Goal: Task Accomplishment & Management: Complete application form

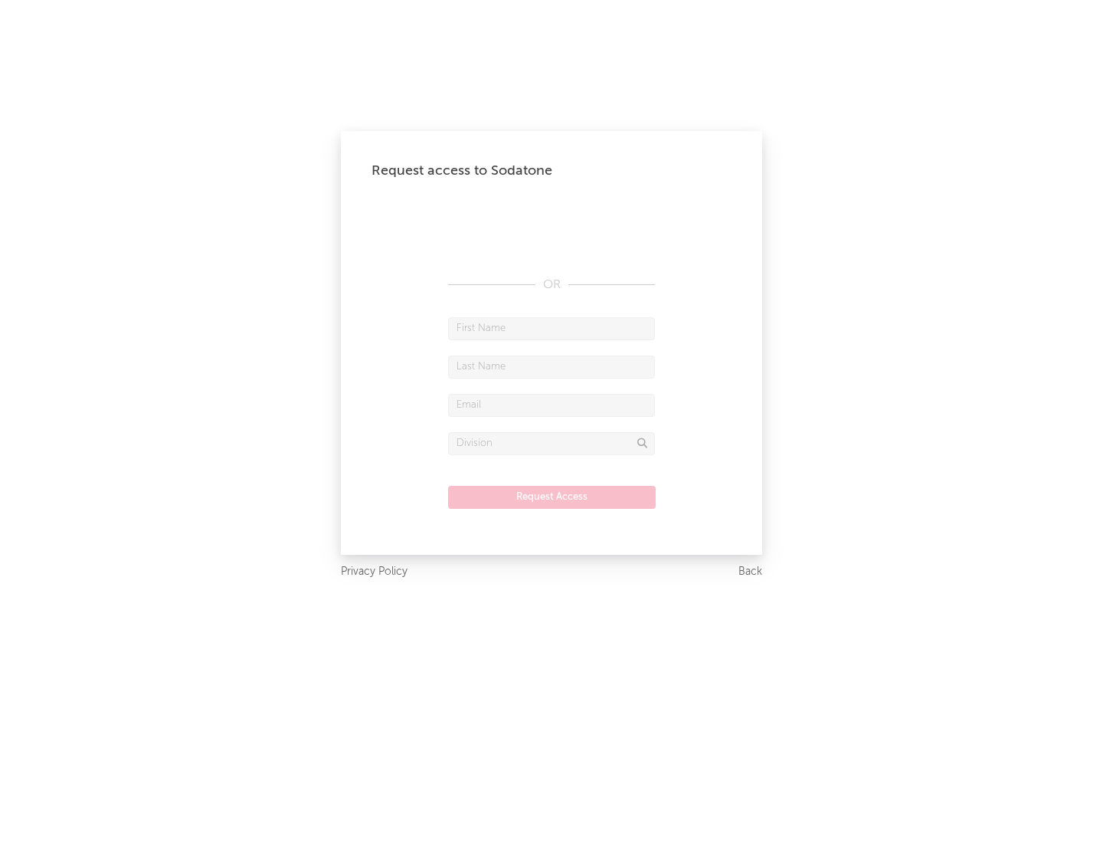
click at [552, 328] on input "text" at bounding box center [551, 328] width 207 height 23
type input "[PERSON_NAME]"
click at [552, 366] on input "text" at bounding box center [551, 366] width 207 height 23
type input "[PERSON_NAME]"
click at [552, 405] on input "text" at bounding box center [551, 405] width 207 height 23
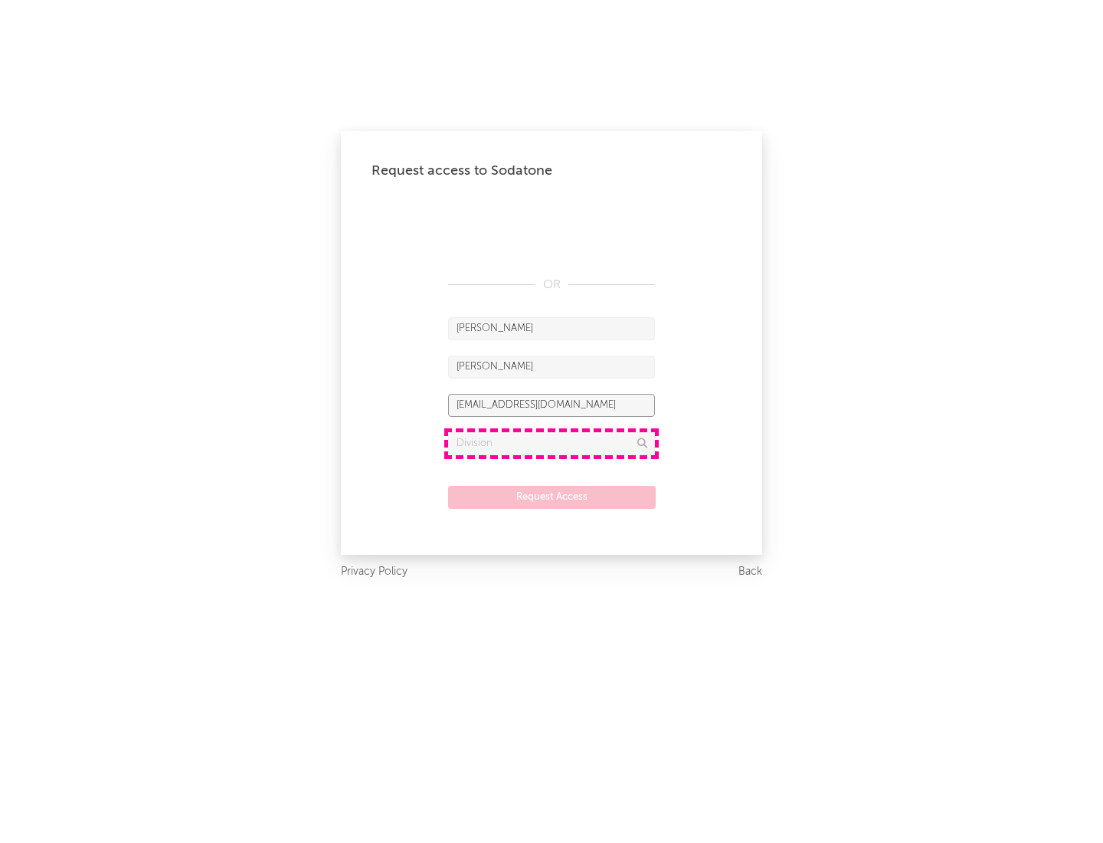
type input "[EMAIL_ADDRESS][DOMAIN_NAME]"
click at [552, 443] on input "text" at bounding box center [551, 443] width 207 height 23
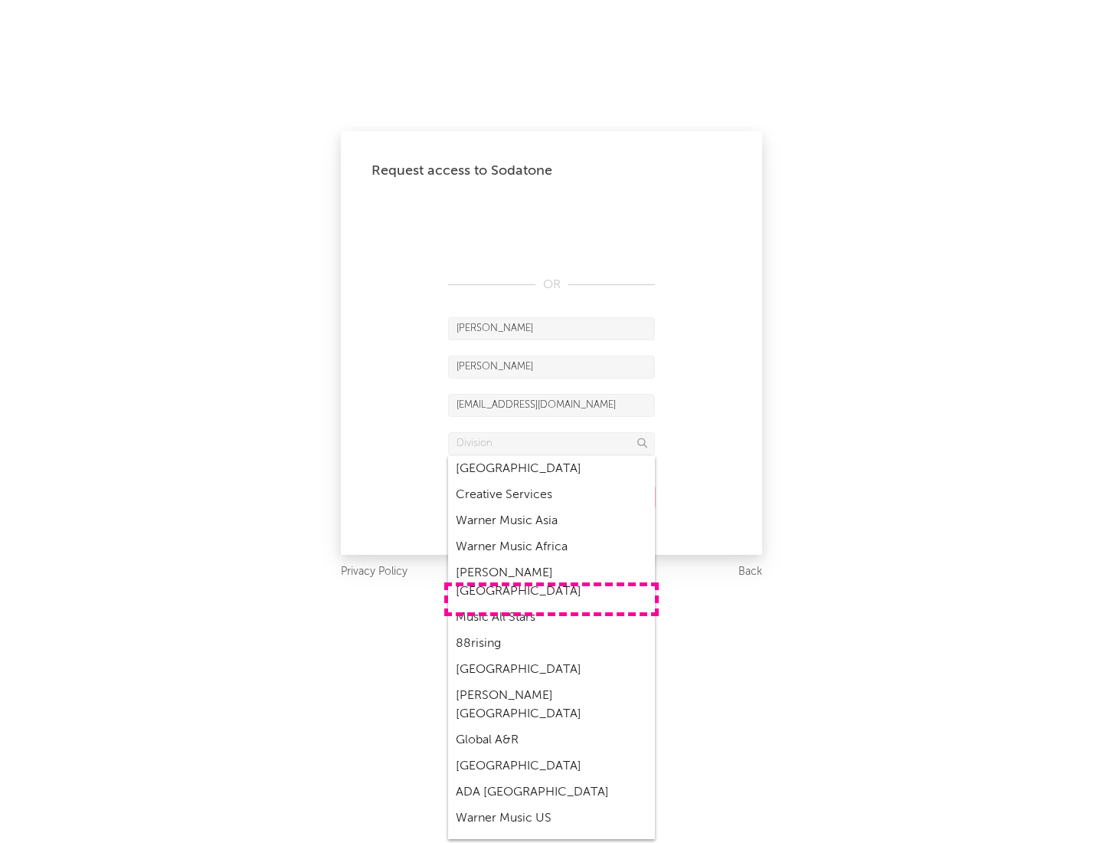
click at [552, 604] on div "Music All Stars" at bounding box center [551, 617] width 207 height 26
type input "Music All Stars"
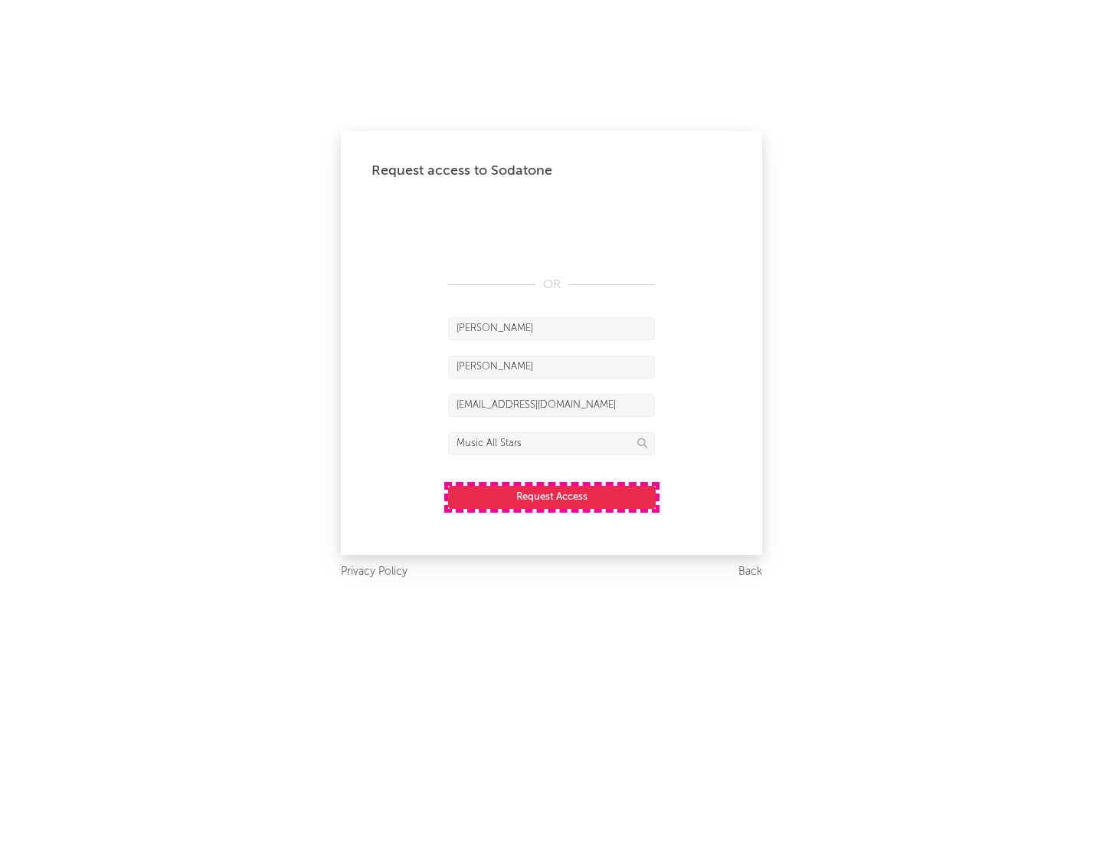
click at [552, 496] on button "Request Access" at bounding box center [552, 497] width 208 height 23
